Goal: Task Accomplishment & Management: Manage account settings

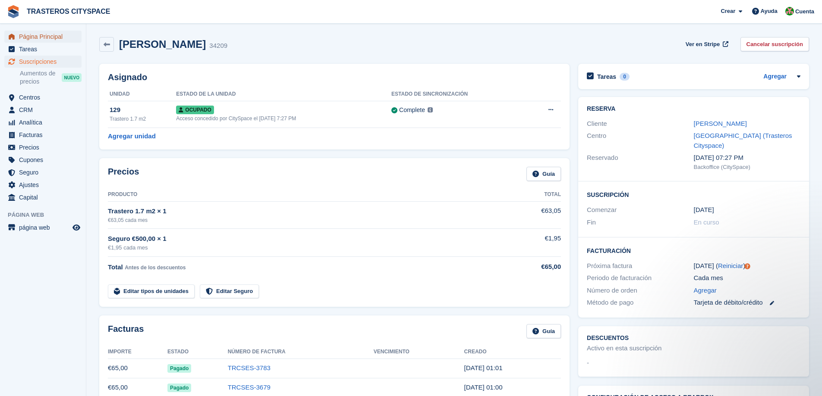
click at [38, 37] on span "Página Principal" at bounding box center [45, 37] width 52 height 12
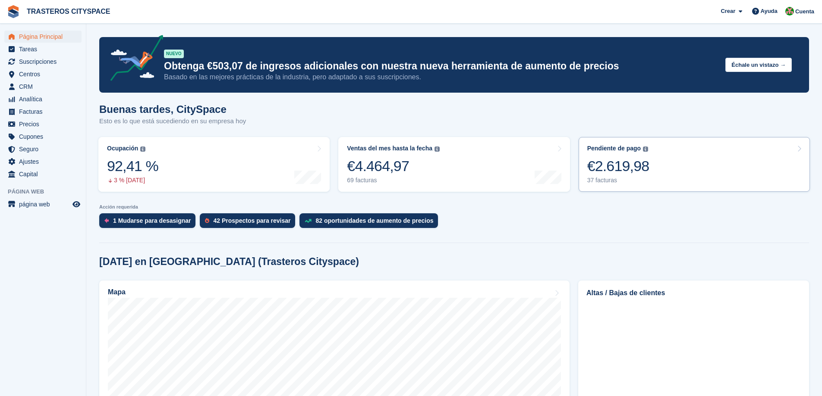
click at [669, 158] on link "Pendiente de pago El saldo total pendiente de todas las facturas abiertas. €2.6…" at bounding box center [693, 164] width 231 height 55
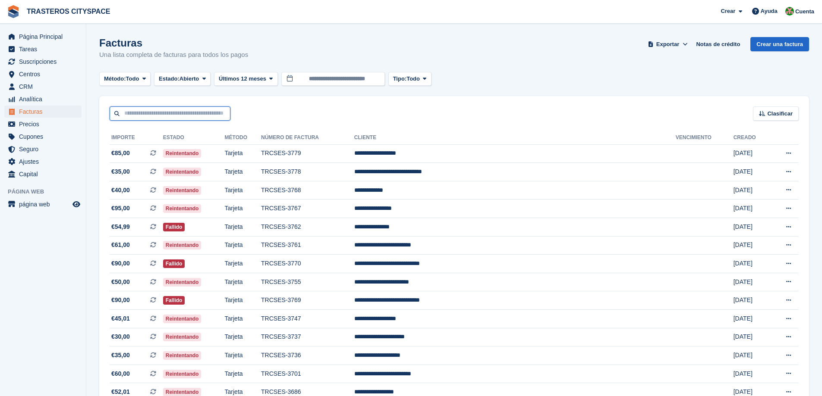
click at [174, 113] on input "text" at bounding box center [170, 114] width 121 height 14
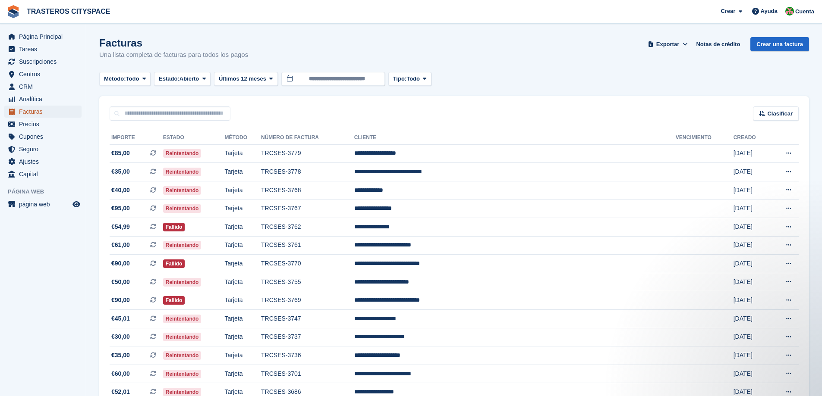
click at [35, 111] on span "Facturas" at bounding box center [45, 112] width 52 height 12
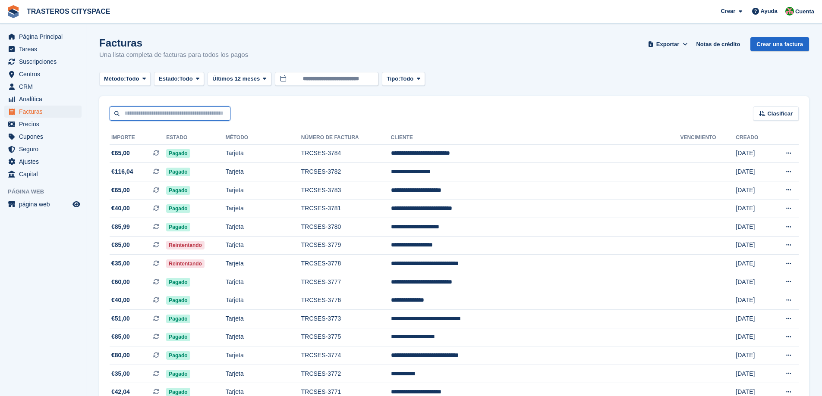
click at [197, 115] on input "text" at bounding box center [170, 114] width 121 height 14
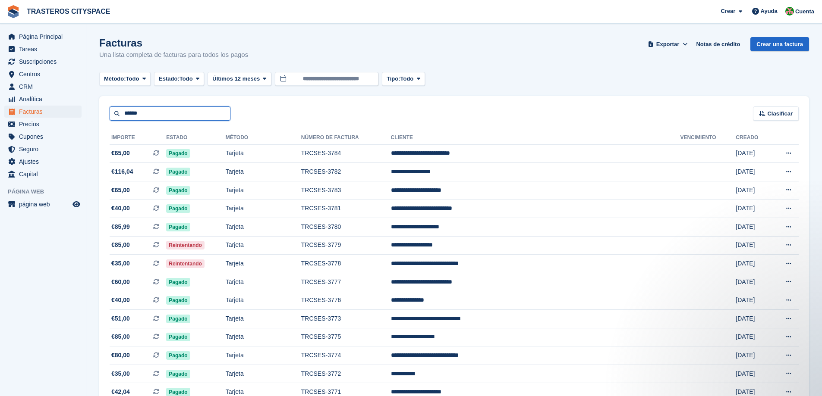
type input "******"
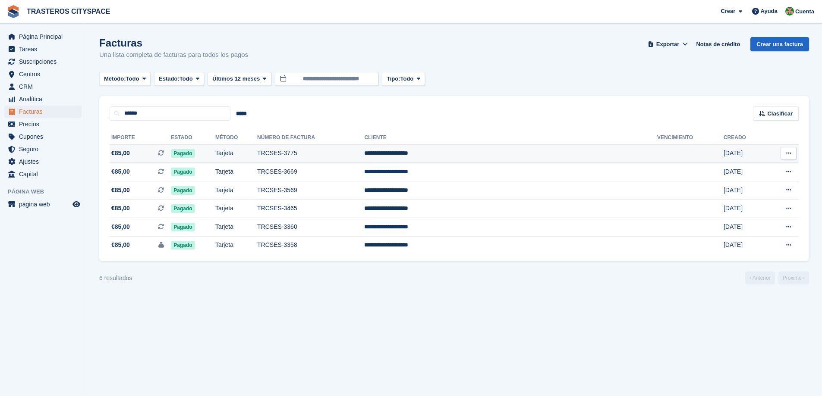
click at [332, 155] on td "TRCSES-3775" at bounding box center [310, 153] width 107 height 19
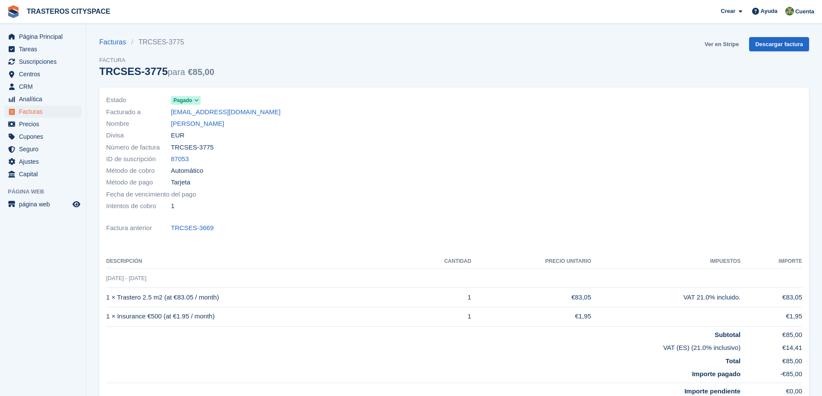
click at [724, 44] on link "Ver en Stripe" at bounding box center [721, 44] width 41 height 14
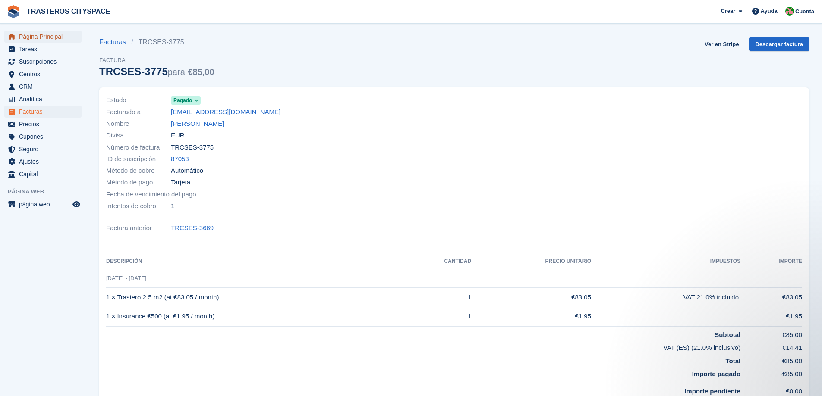
click at [57, 38] on span "Página Principal" at bounding box center [45, 37] width 52 height 12
